Goal: Task Accomplishment & Management: Manage account settings

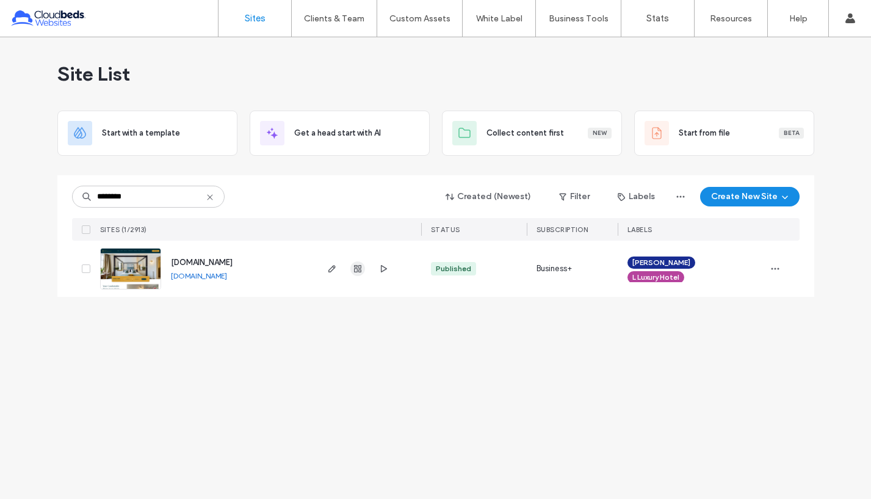
type input "********"
click at [357, 267] on use "button" at bounding box center [357, 268] width 7 height 7
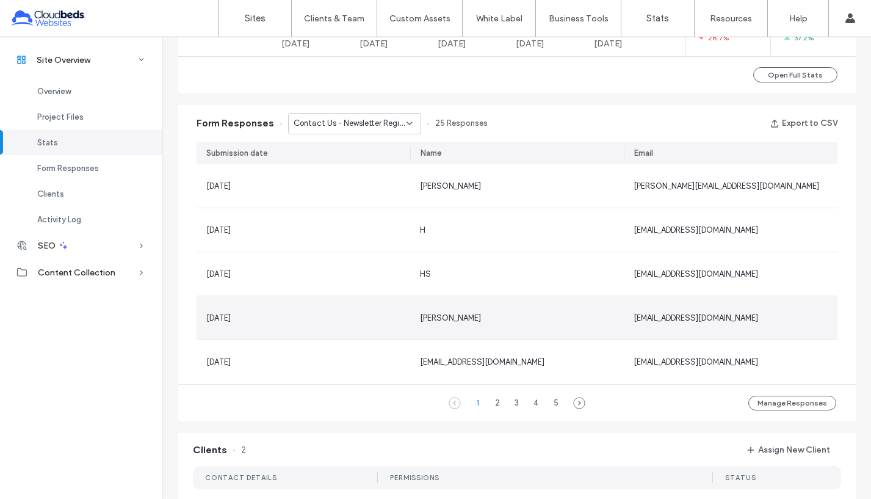
scroll to position [733, 0]
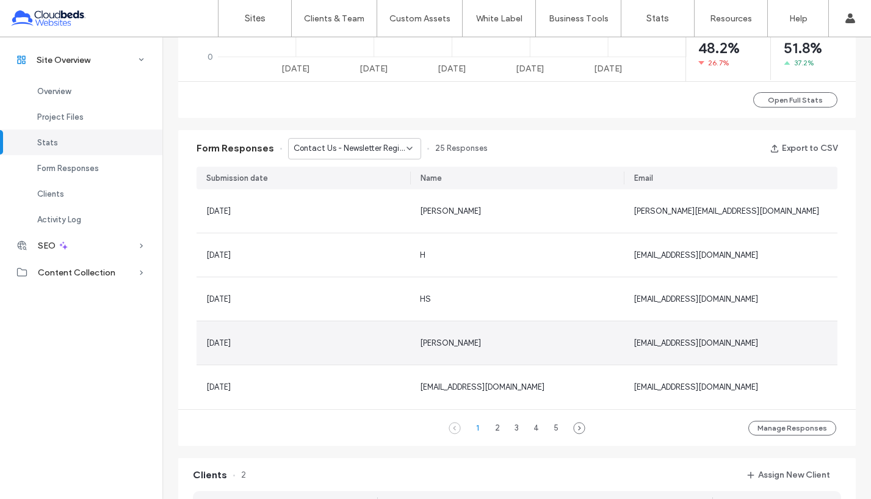
scroll to position [672, 0]
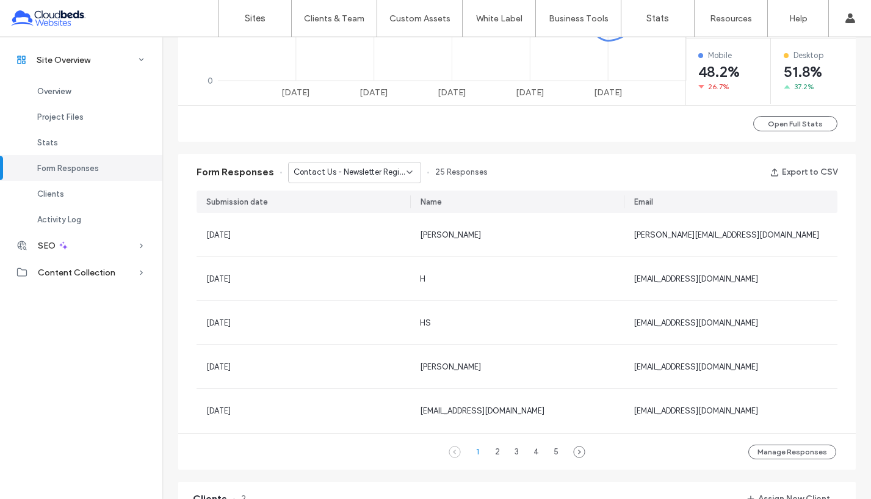
click at [358, 175] on span "Contact Us - Newsletter Registration popup" at bounding box center [350, 172] width 113 height 12
click at [367, 216] on span "Contact Us - Newsletter Registration popup" at bounding box center [345, 215] width 117 height 12
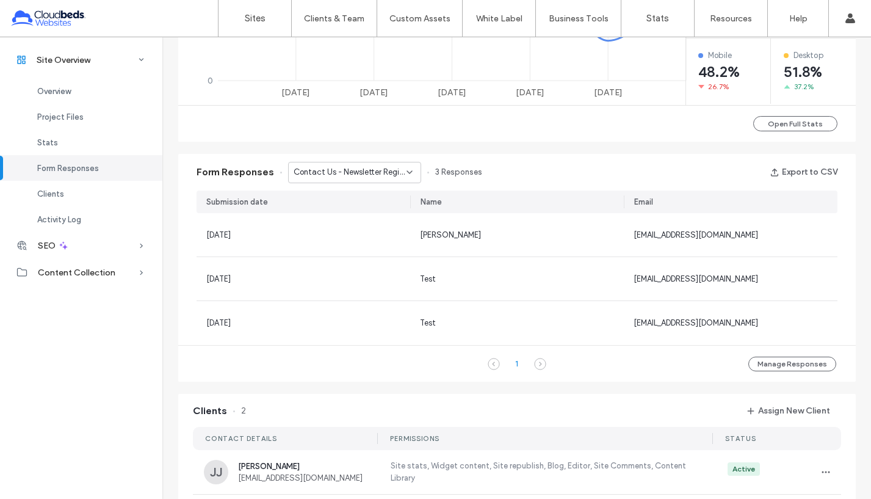
click at [374, 170] on span "Contact Us - Newsletter Registration popup" at bounding box center [350, 172] width 113 height 12
click at [367, 192] on span "Contact Us - Newsletter Registration popup" at bounding box center [345, 194] width 117 height 12
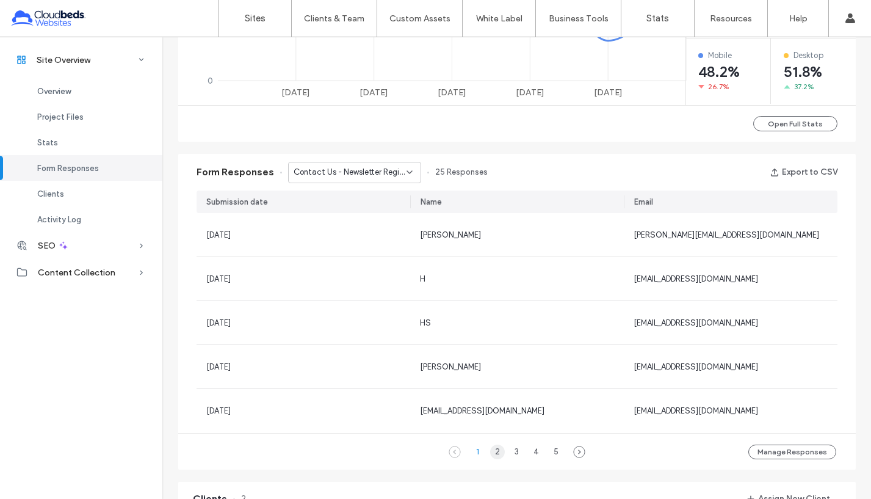
click at [490, 453] on div "2" at bounding box center [497, 452] width 15 height 15
click at [517, 451] on div "3" at bounding box center [517, 452] width 15 height 15
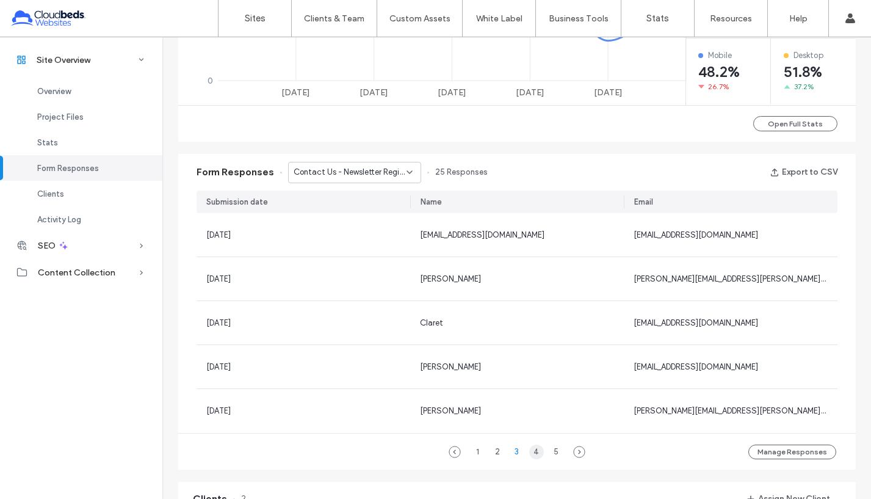
click at [534, 449] on div "4" at bounding box center [536, 452] width 15 height 15
click at [551, 452] on div "5" at bounding box center [556, 452] width 15 height 15
click at [472, 450] on div "1" at bounding box center [478, 452] width 15 height 15
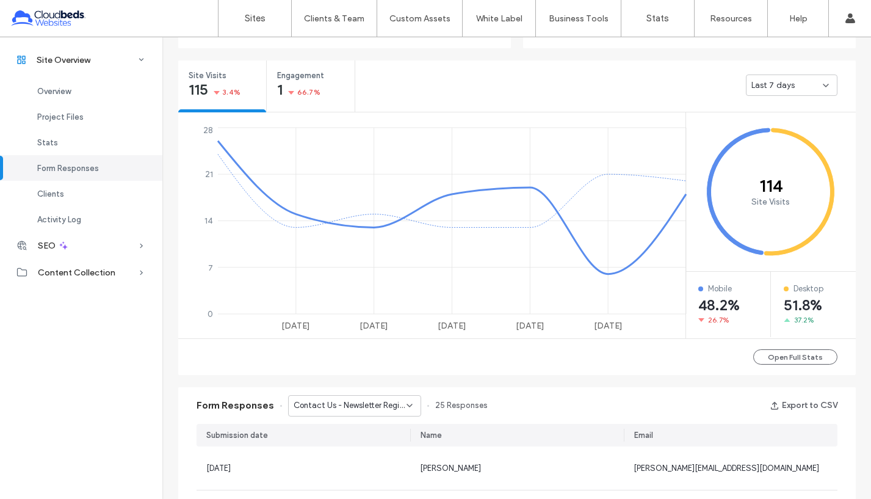
scroll to position [427, 0]
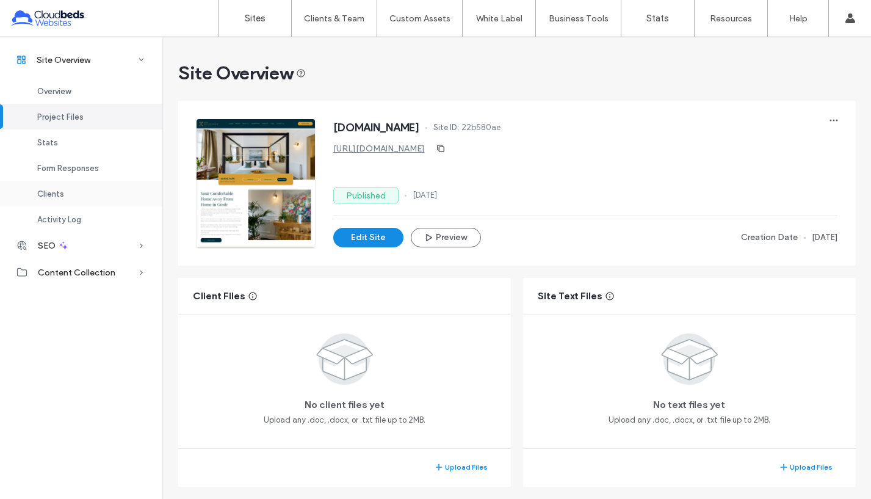
click at [56, 192] on span "Clients" at bounding box center [50, 193] width 27 height 9
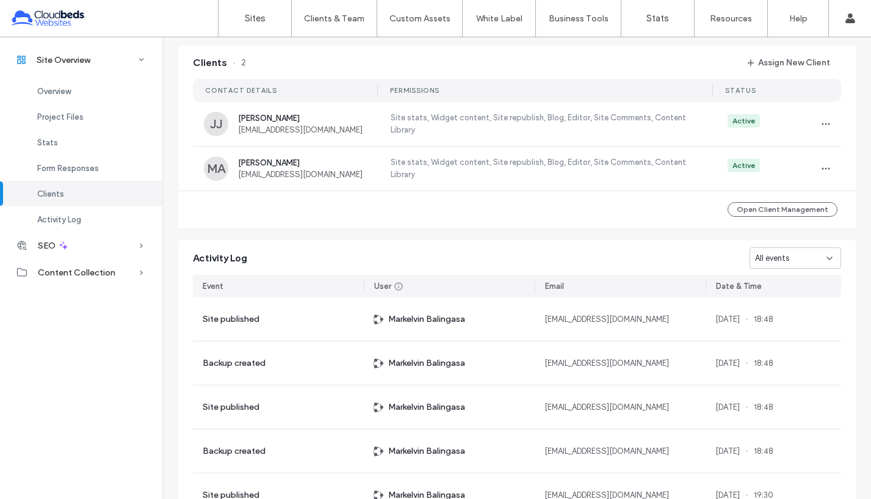
scroll to position [1111, 0]
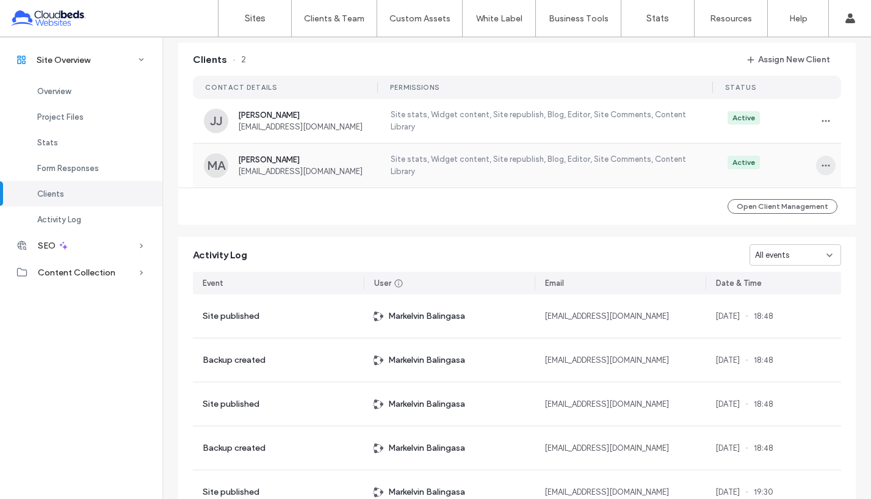
click at [821, 164] on icon "button" at bounding box center [826, 166] width 10 height 10
click at [791, 241] on span "View as Client" at bounding box center [772, 244] width 51 height 12
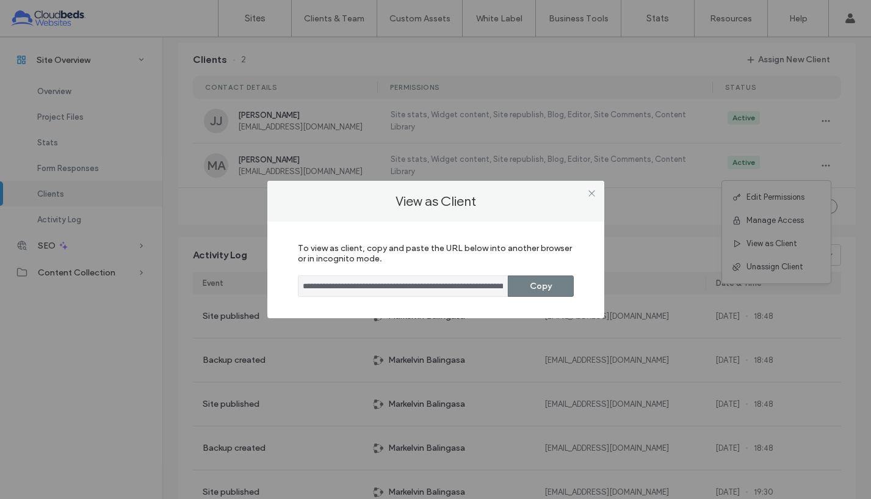
click at [552, 288] on button "Copy" at bounding box center [541, 285] width 66 height 21
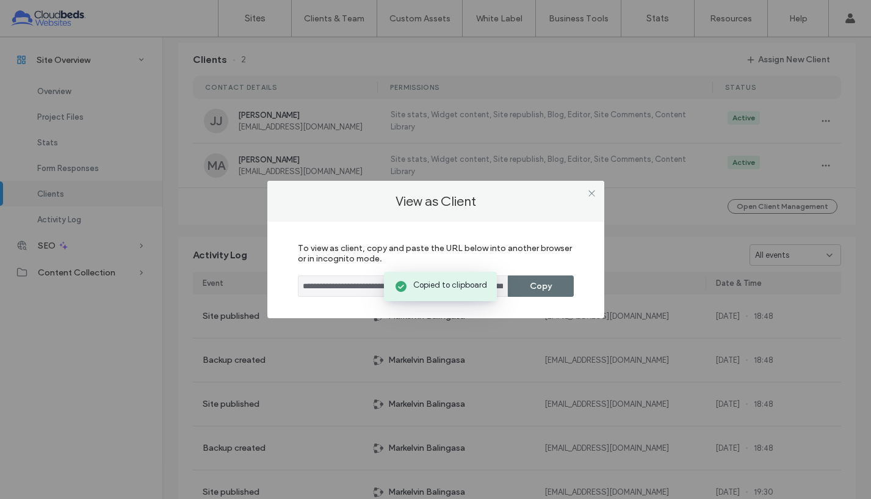
scroll to position [0, 0]
